Goal: Task Accomplishment & Management: Manage account settings

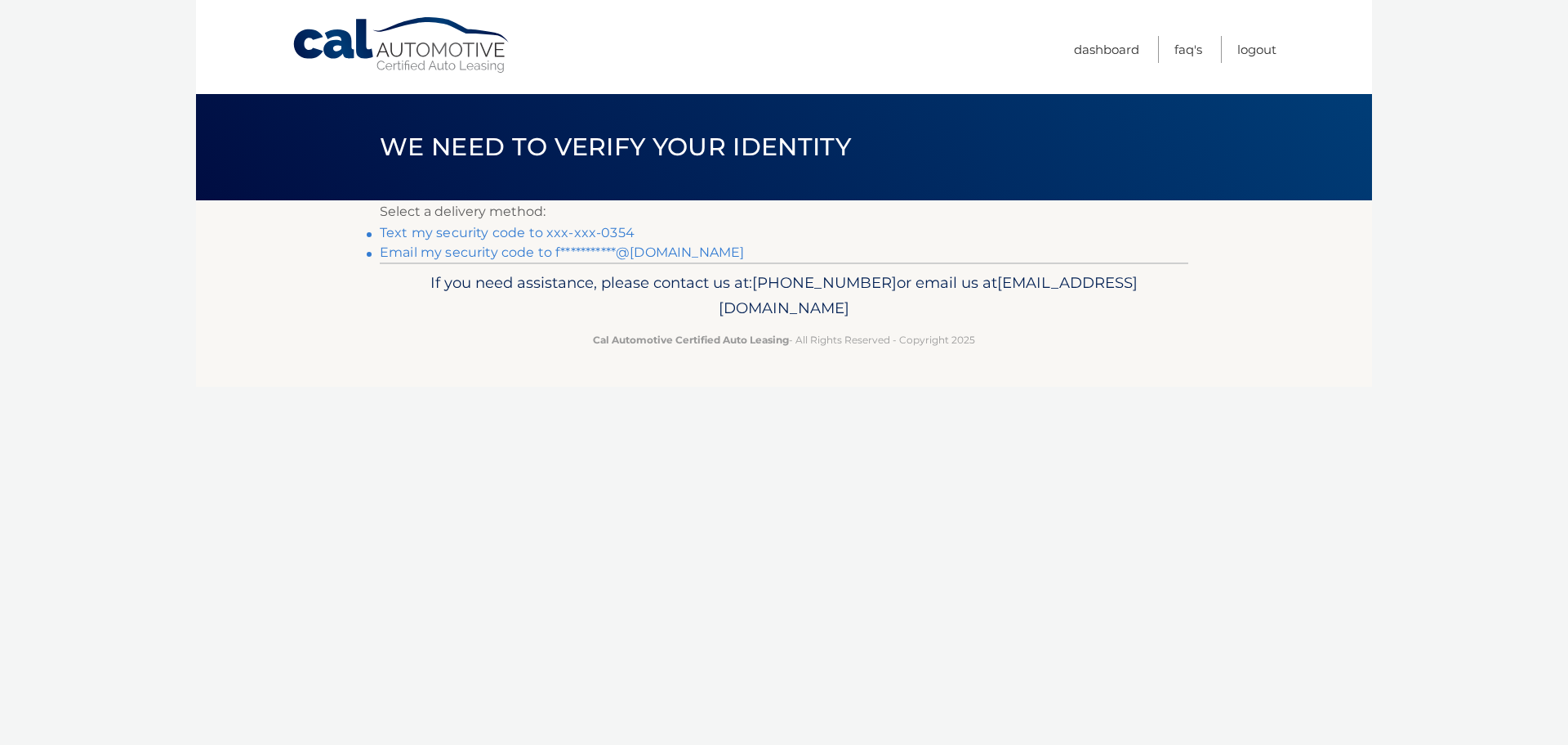
click at [455, 231] on link "Text my security code to xxx-xxx-0354" at bounding box center [507, 232] width 255 height 15
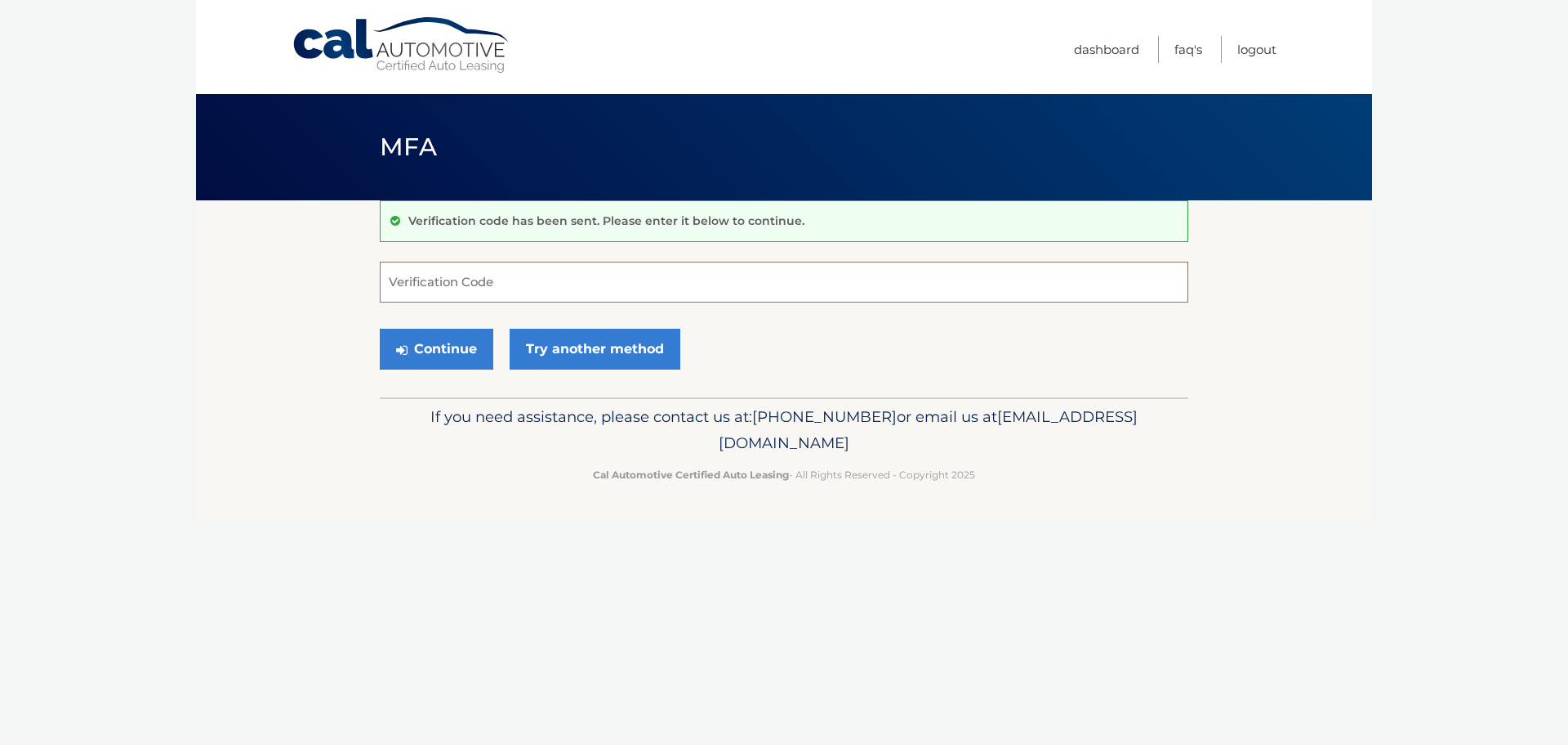
click at [397, 282] on input "Verification Code" at bounding box center [784, 282] width 808 height 41
type input "422538"
click at [416, 352] on button "Continue" at bounding box center [436, 348] width 113 height 41
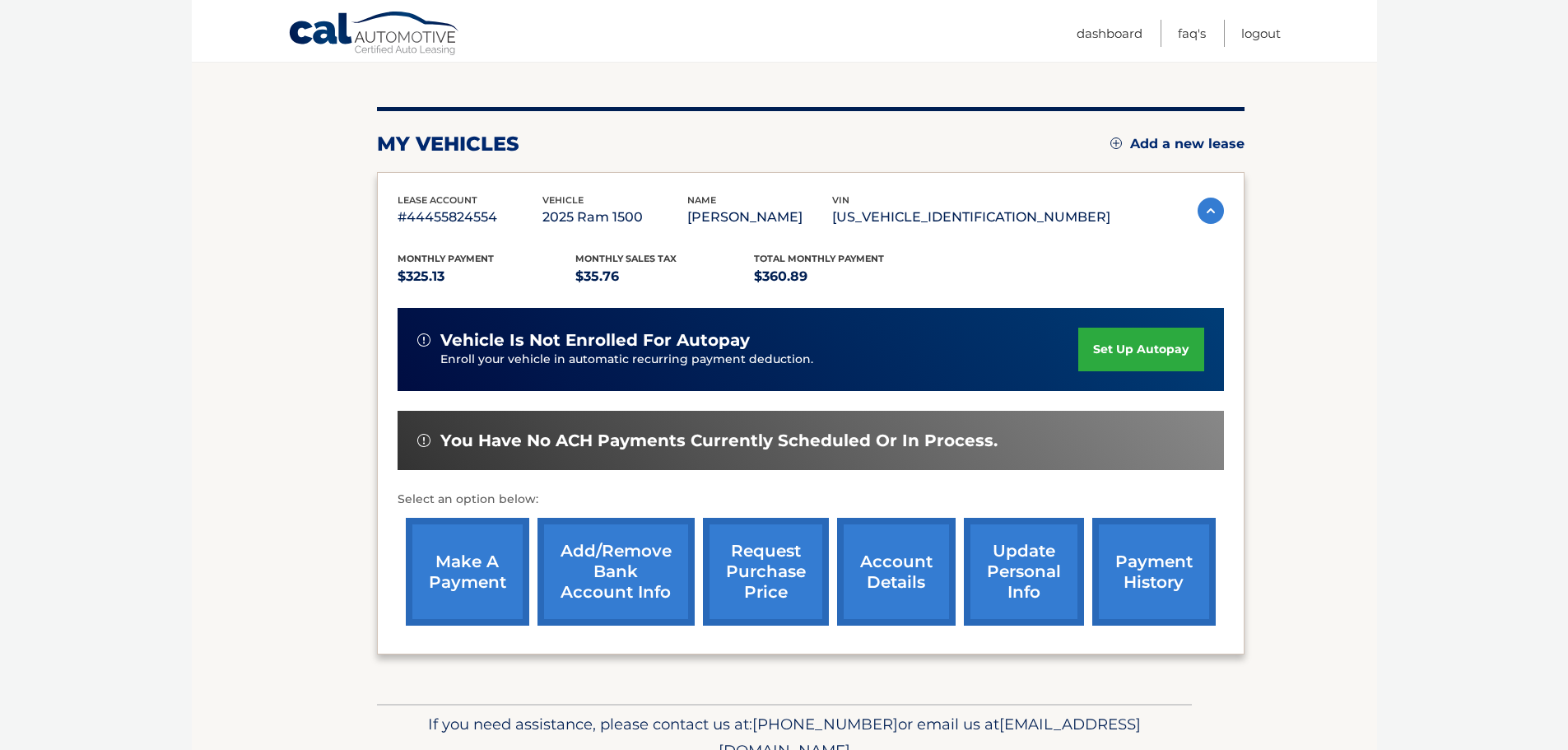
scroll to position [170, 0]
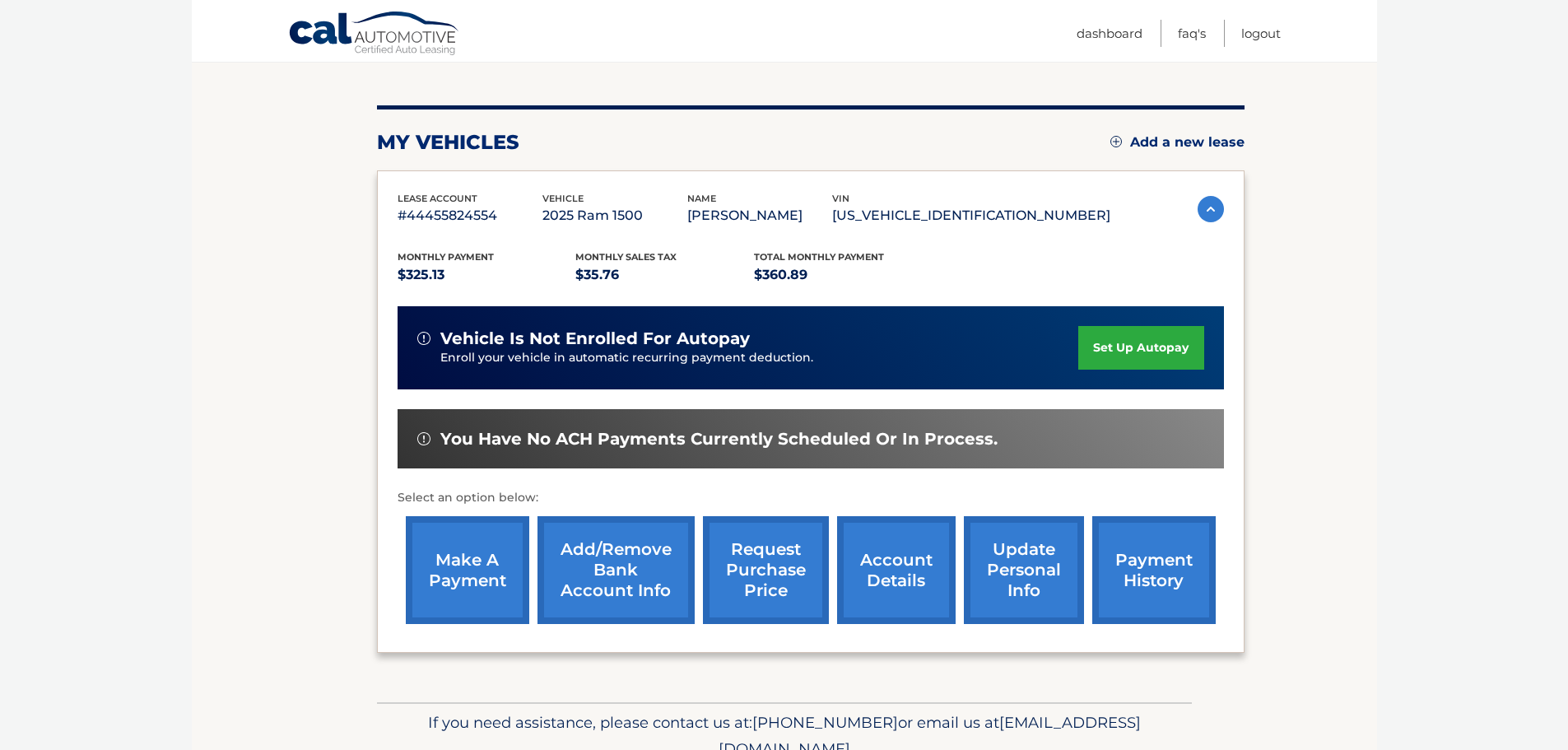
click at [442, 577] on link "make a payment" at bounding box center [467, 570] width 124 height 108
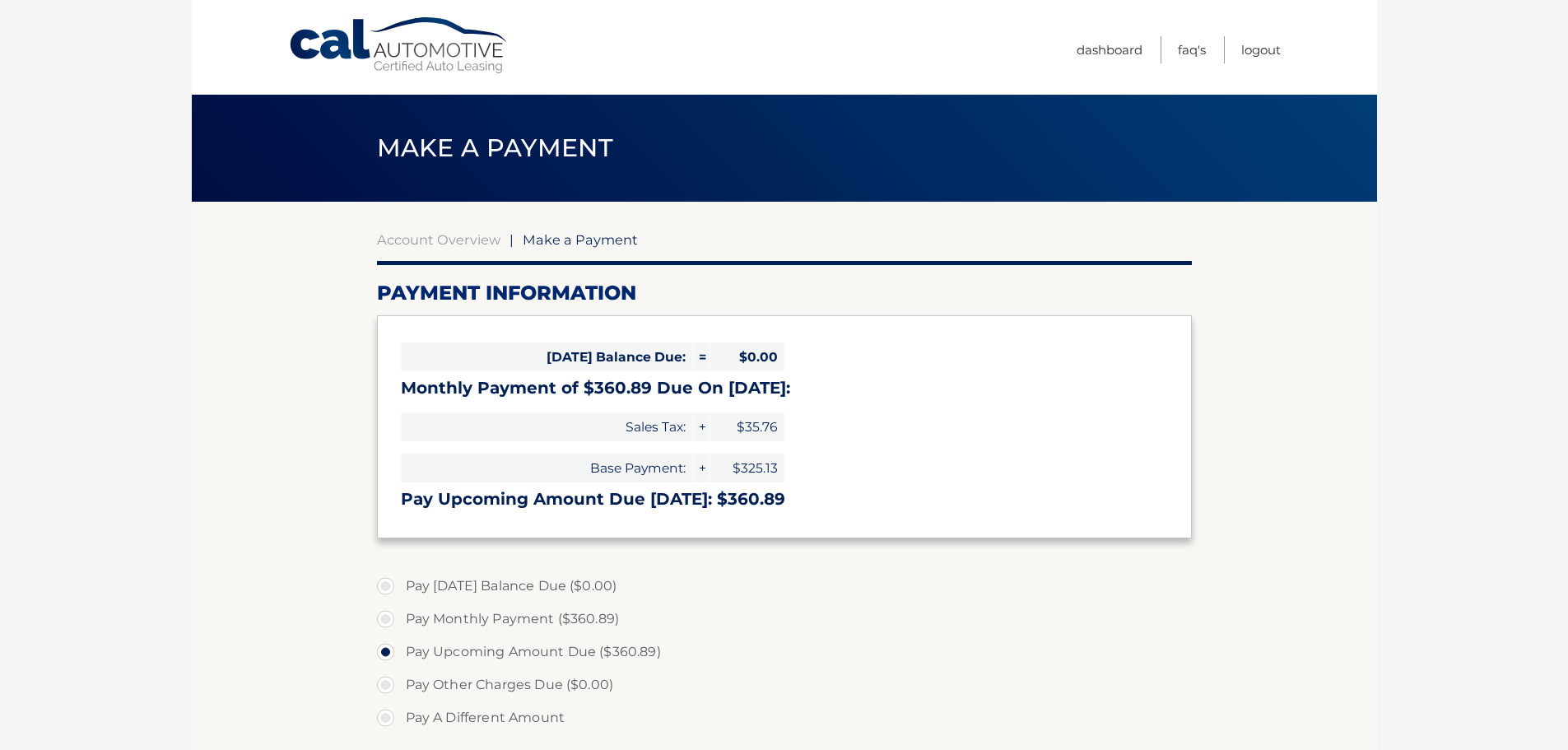
select select "MTEyMTIzMzAtMDEwZS00YWQyLWJkOWUtY2FlMjZmNDJmZjBh"
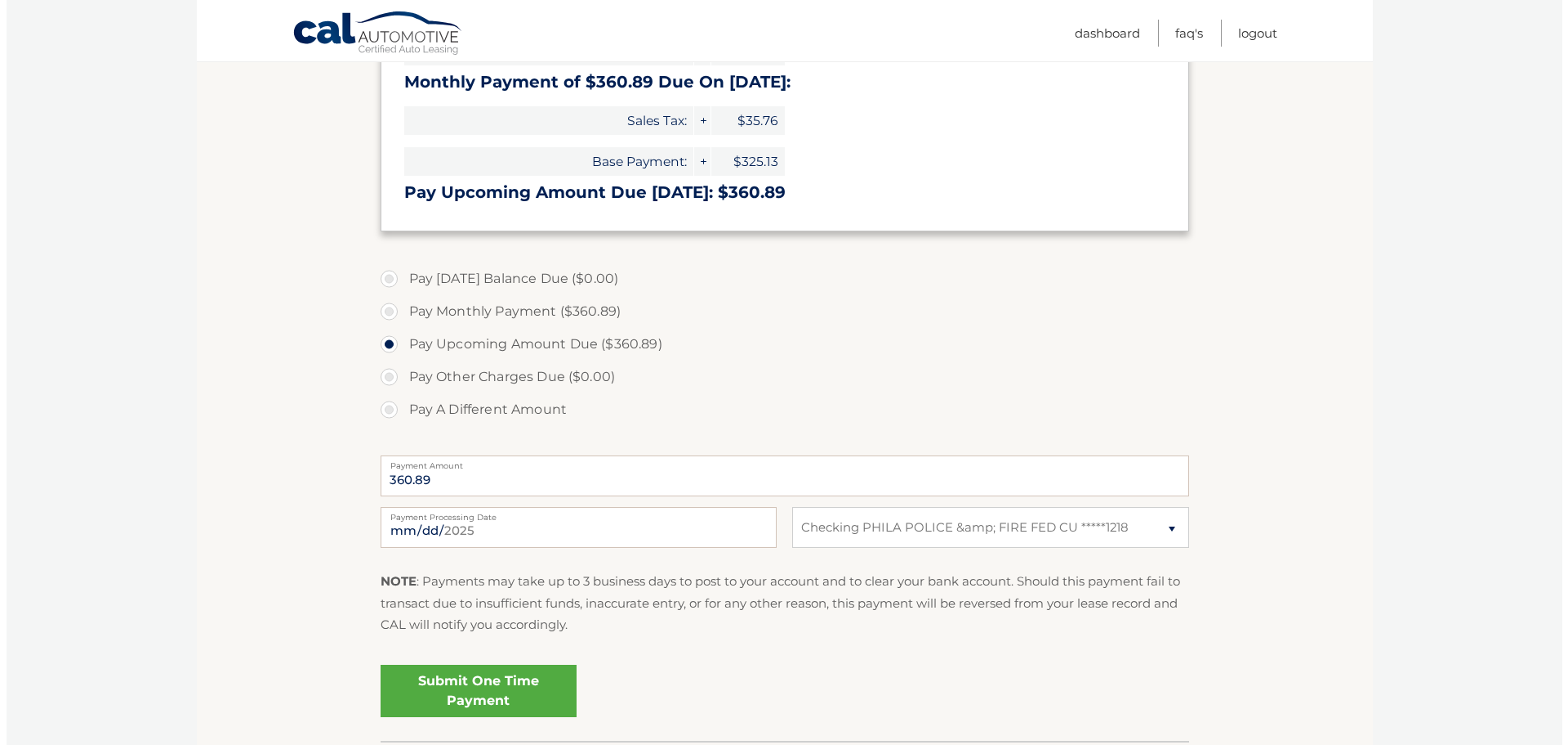
scroll to position [316, 0]
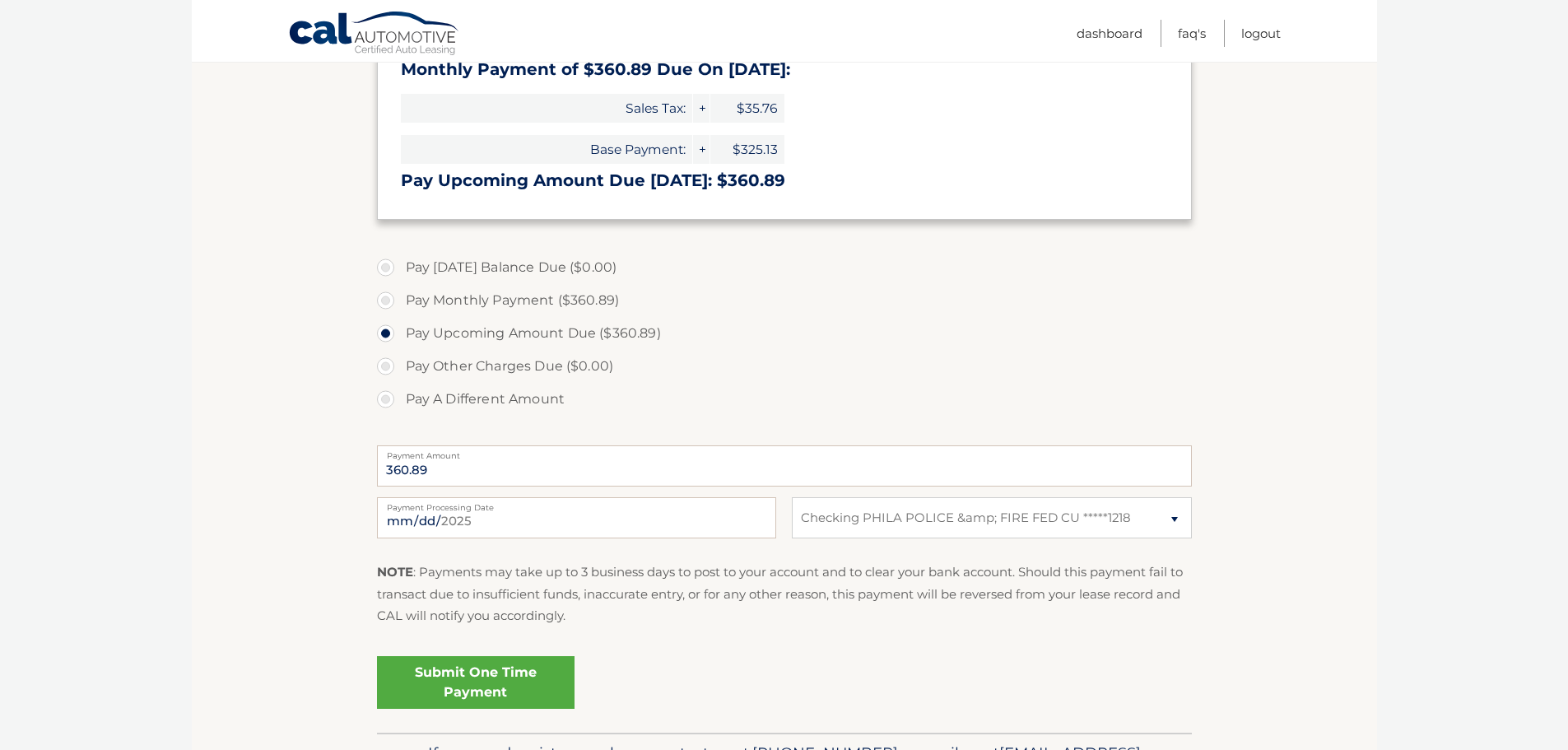
click at [459, 686] on link "Submit One Time Payment" at bounding box center [475, 682] width 197 height 53
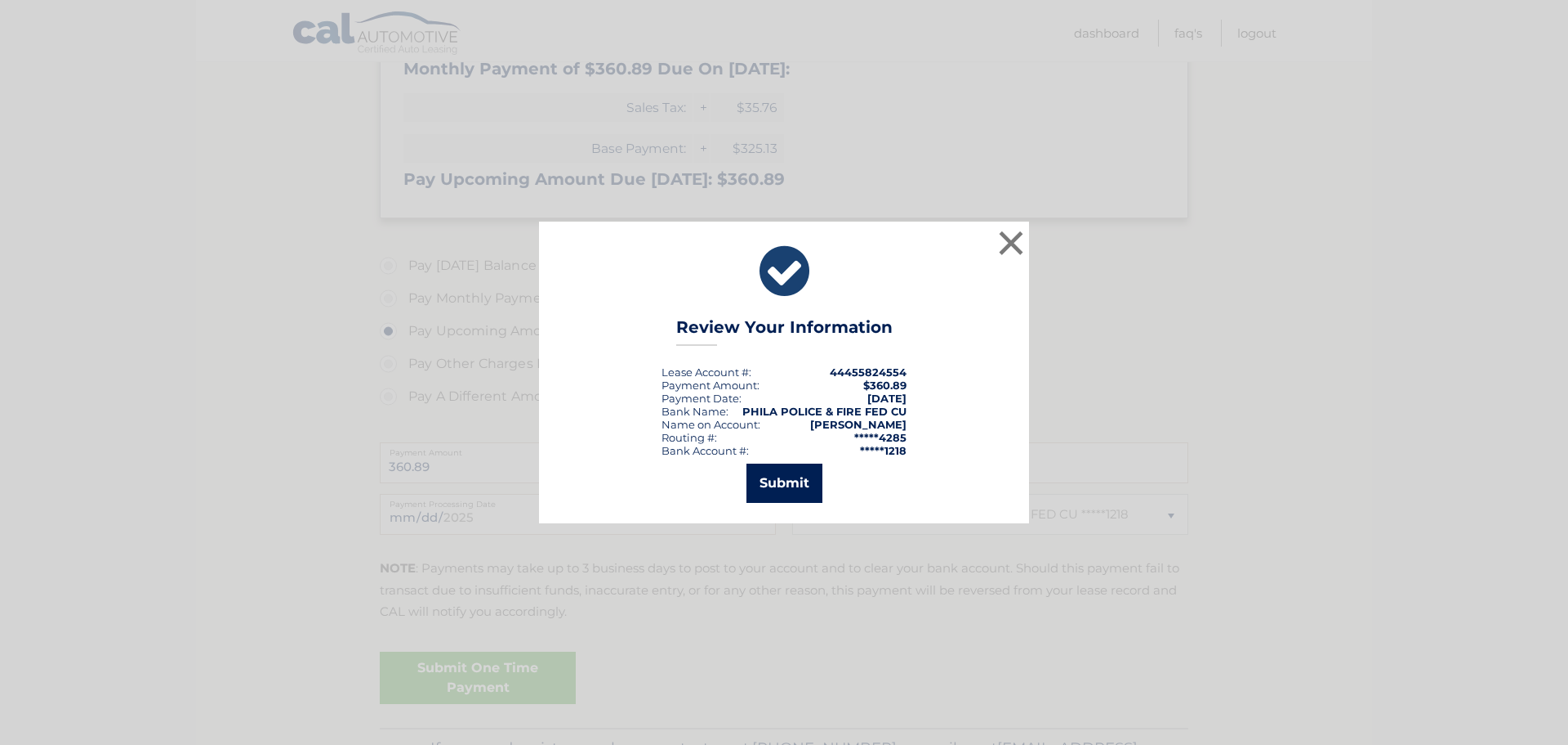
click at [787, 485] on button "Submit" at bounding box center [784, 482] width 76 height 39
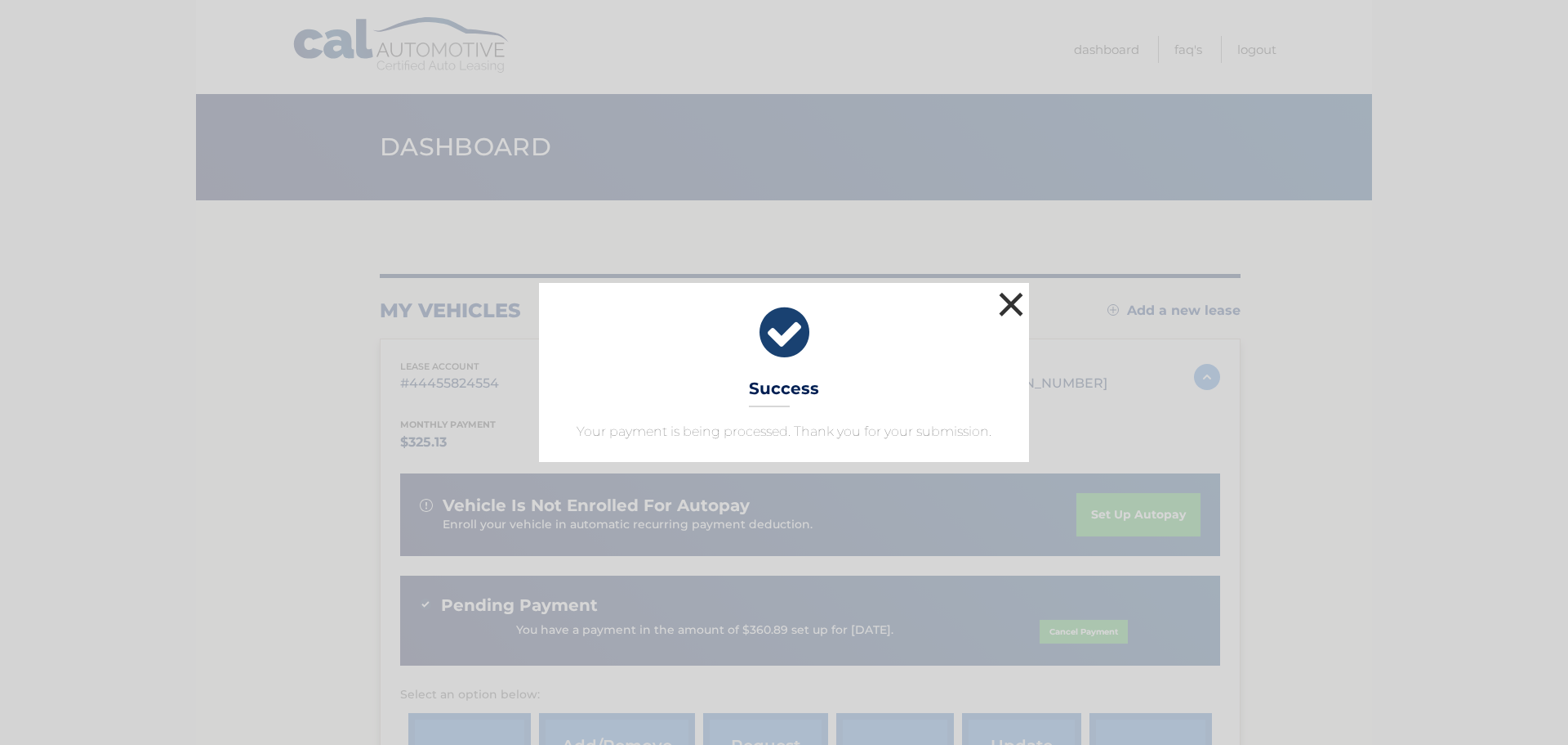
click at [1008, 300] on button "×" at bounding box center [1011, 304] width 32 height 32
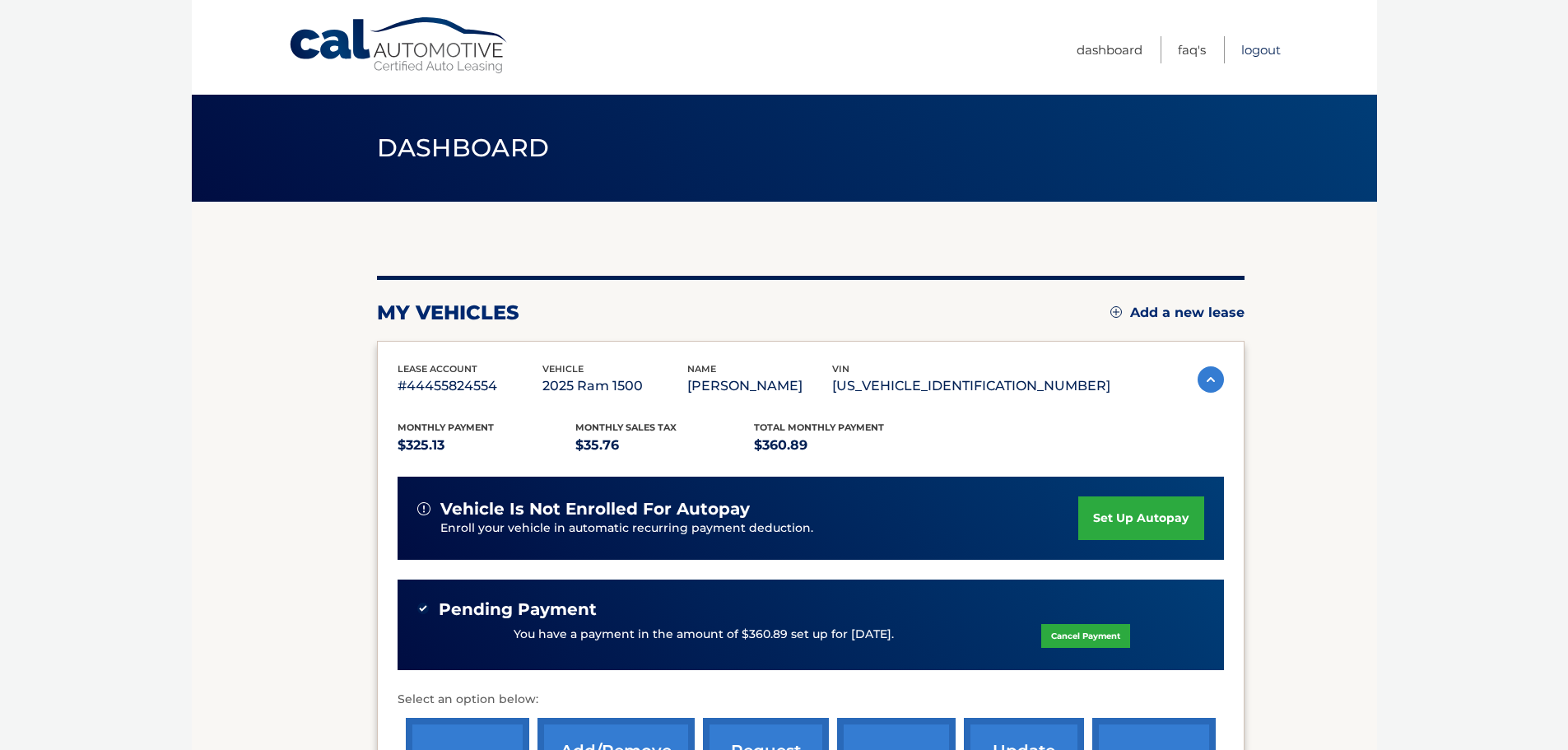
click at [1262, 50] on link "Logout" at bounding box center [1260, 50] width 39 height 27
